Goal: Check status

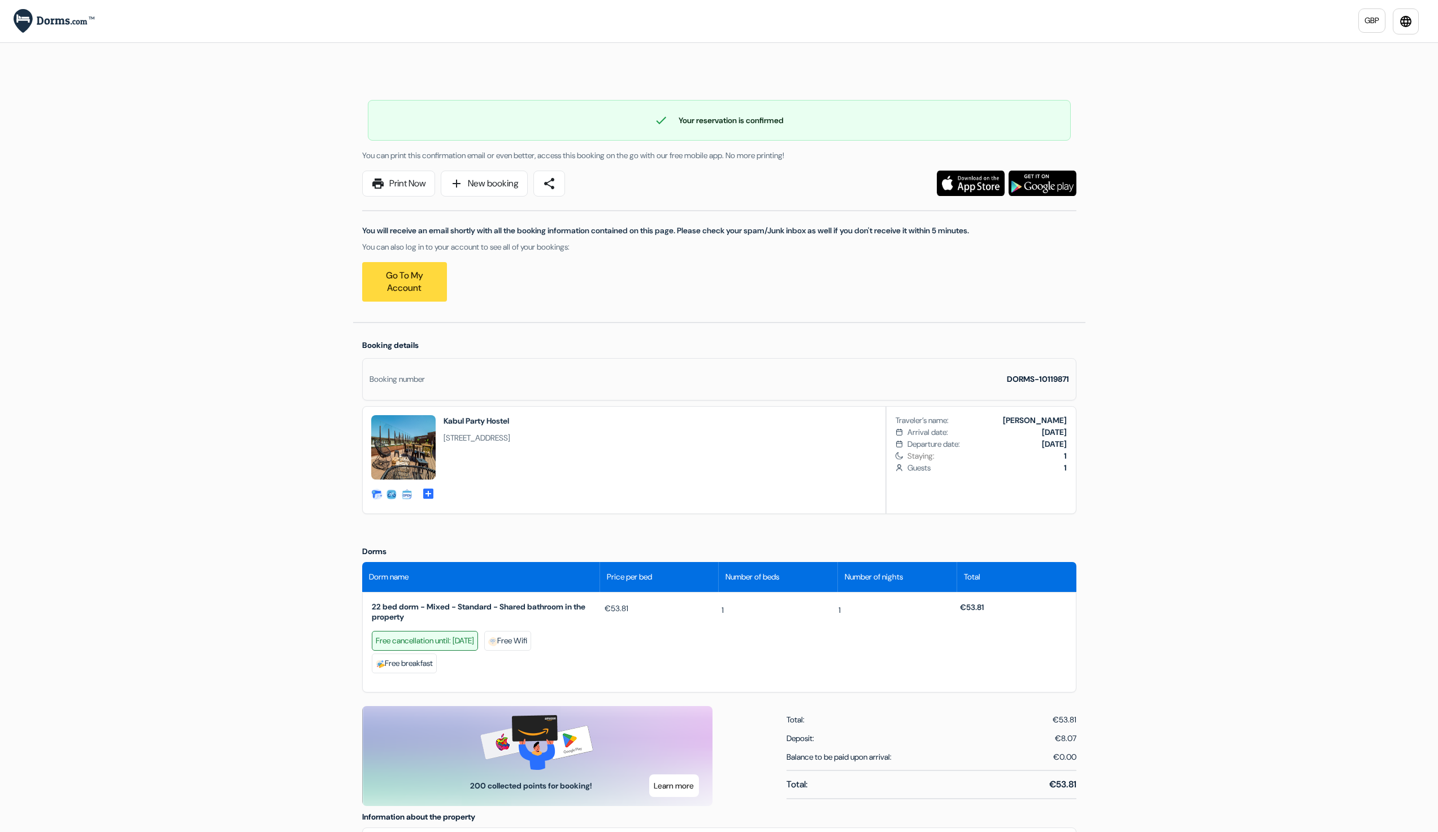
click at [1055, 370] on div "Booking number DORMS-10119871" at bounding box center [719, 379] width 714 height 42
click at [1055, 382] on strong "DORMS-10119871" at bounding box center [1038, 379] width 62 height 10
copy strong "10119871"
click at [111, 334] on div "Language Close Currency Close Download App" at bounding box center [719, 762] width 1438 height 1524
